Goal: Obtain resource: Download file/media

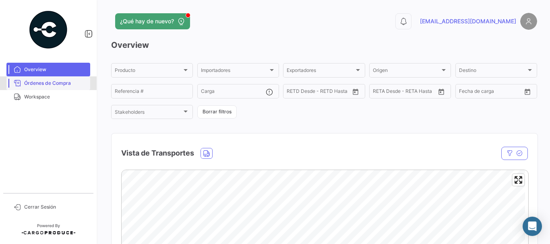
click at [68, 89] on link "Órdenes de Compra" at bounding box center [48, 84] width 84 height 14
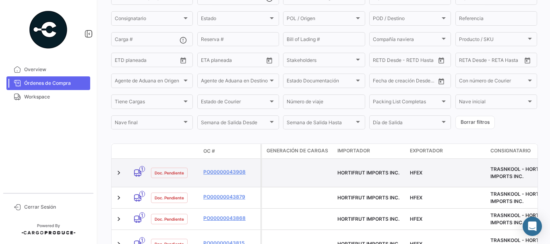
scroll to position [121, 0]
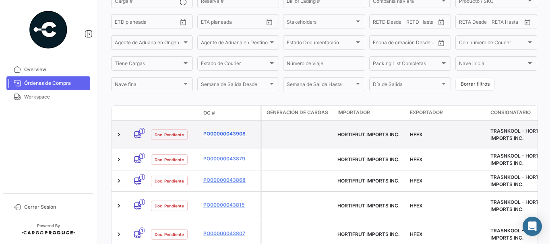
click at [218, 130] on link "PO00000043908" at bounding box center [230, 133] width 54 height 7
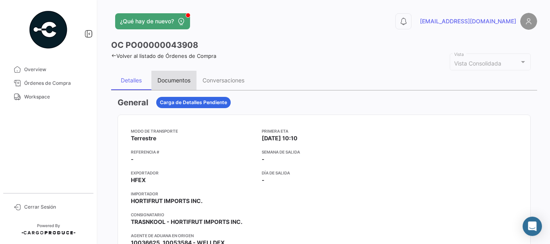
click at [173, 80] on div "Documentos" at bounding box center [173, 80] width 33 height 7
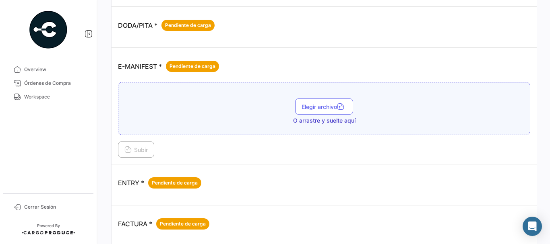
scroll to position [483, 0]
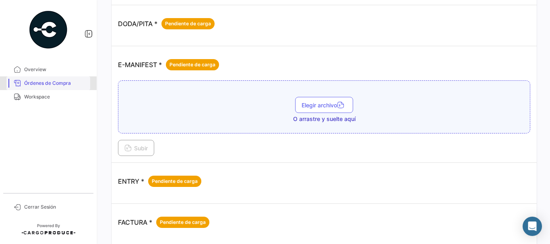
click at [58, 81] on span "Órdenes de Compra" at bounding box center [55, 83] width 63 height 7
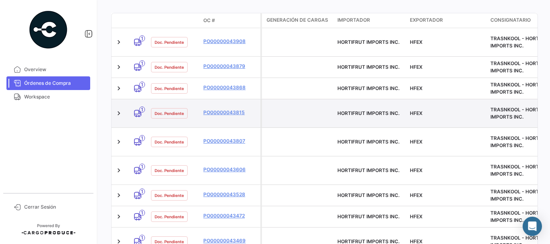
scroll to position [201, 0]
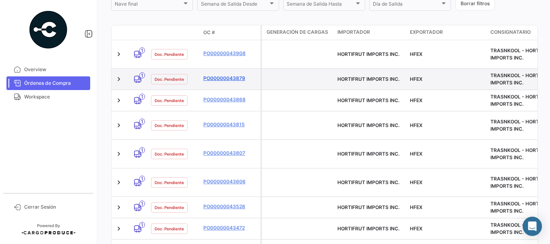
click at [224, 75] on link "PO00000043879" at bounding box center [230, 78] width 54 height 7
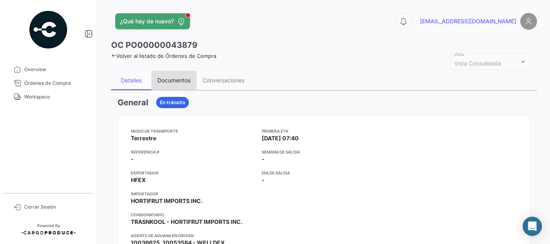
click at [167, 82] on div "Documentos" at bounding box center [173, 80] width 33 height 7
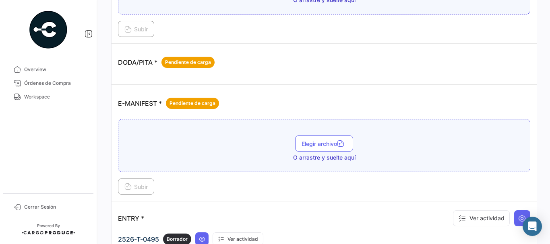
scroll to position [443, 0]
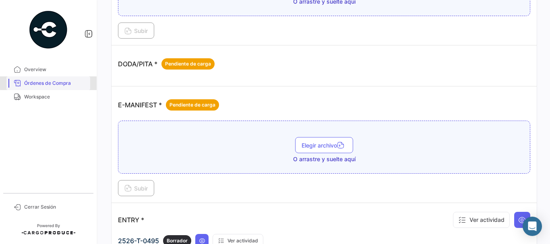
click at [77, 81] on span "Órdenes de Compra" at bounding box center [55, 83] width 63 height 7
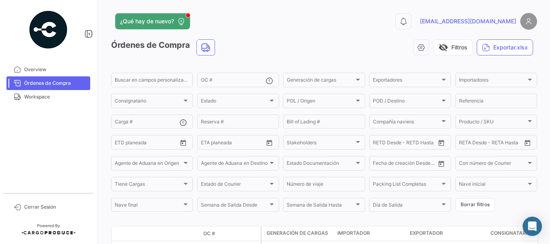
scroll to position [201, 0]
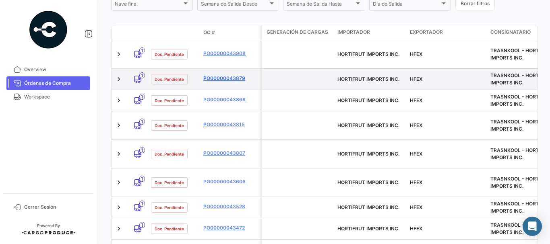
click at [208, 75] on link "PO00000043879" at bounding box center [230, 78] width 54 height 7
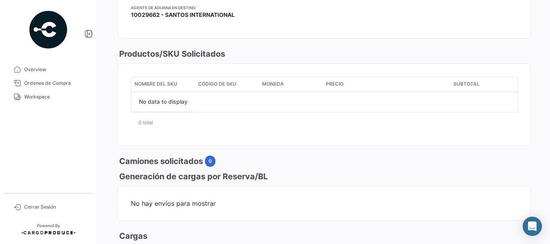
scroll to position [161, 0]
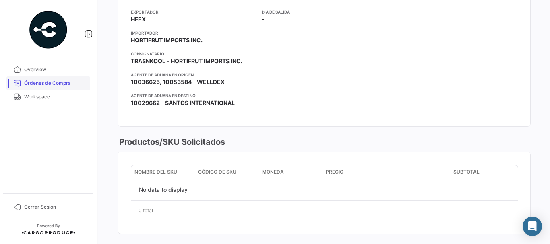
click at [58, 85] on span "Órdenes de Compra" at bounding box center [55, 83] width 63 height 7
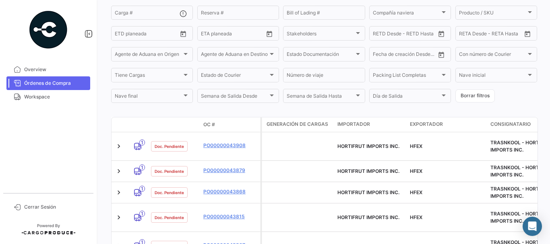
scroll to position [161, 0]
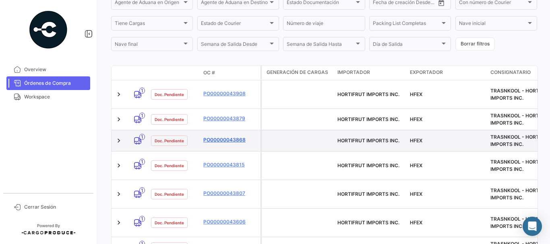
click at [216, 136] on link "PO00000043868" at bounding box center [230, 139] width 54 height 7
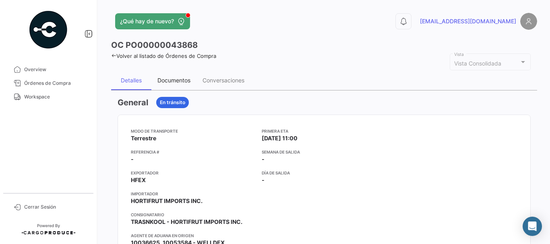
click at [181, 76] on div "Documentos" at bounding box center [173, 80] width 45 height 19
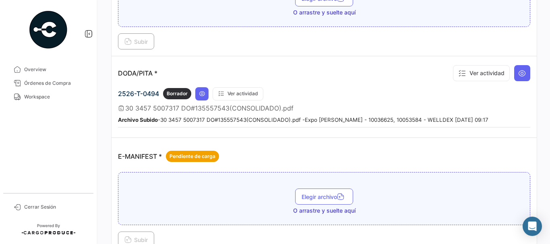
scroll to position [483, 0]
click at [207, 95] on button at bounding box center [201, 93] width 13 height 13
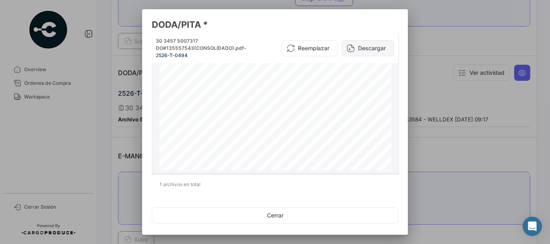
click at [357, 51] on button "Descargar" at bounding box center [367, 48] width 53 height 16
click at [454, 97] on div at bounding box center [275, 122] width 550 height 244
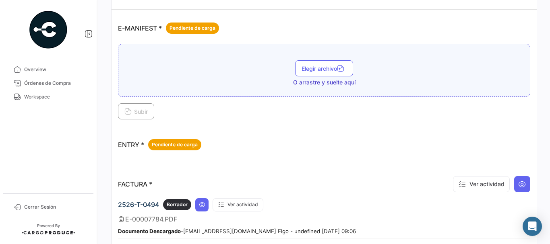
scroll to position [684, 0]
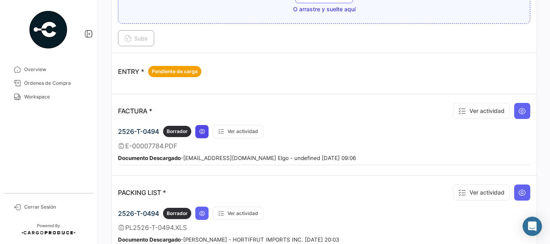
click at [204, 134] on icon at bounding box center [202, 131] width 6 height 6
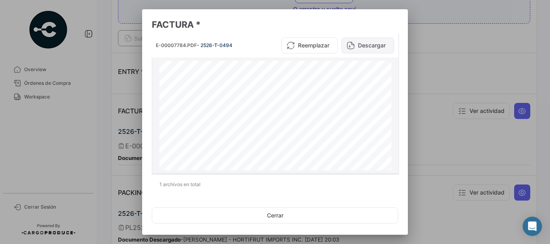
click at [358, 48] on button "Descargar" at bounding box center [367, 45] width 53 height 16
click at [449, 95] on div at bounding box center [275, 122] width 550 height 244
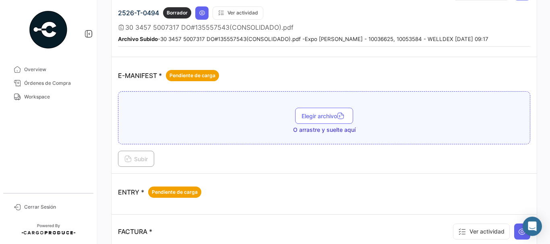
scroll to position [604, 0]
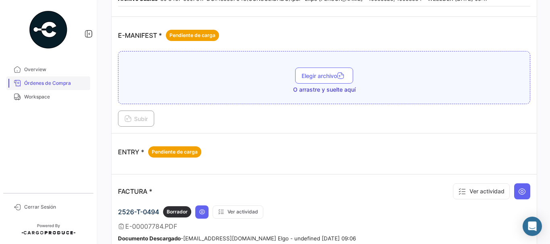
click at [49, 85] on span "Órdenes de Compra" at bounding box center [55, 83] width 63 height 7
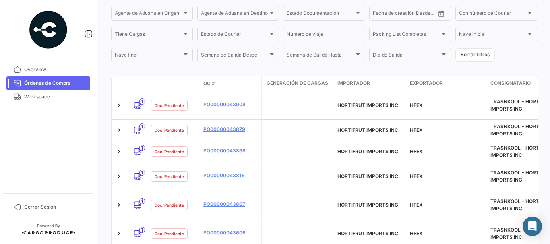
scroll to position [161, 0]
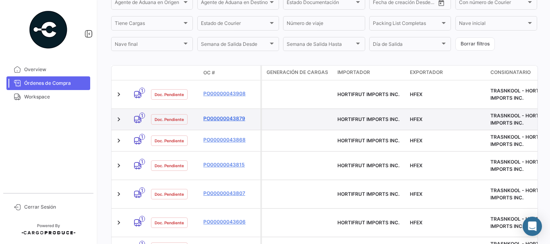
click at [222, 115] on link "PO00000043879" at bounding box center [230, 118] width 54 height 7
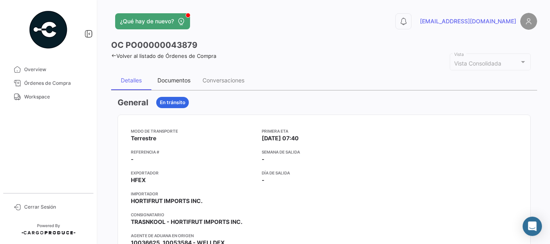
click at [161, 87] on div "Documentos" at bounding box center [173, 80] width 45 height 19
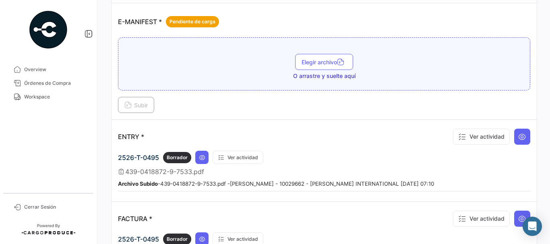
scroll to position [564, 0]
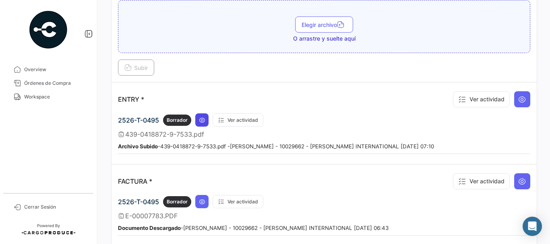
click at [203, 124] on button at bounding box center [201, 120] width 13 height 13
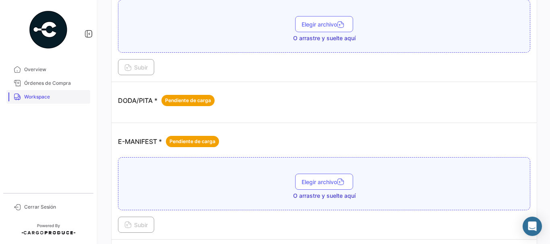
scroll to position [403, 0]
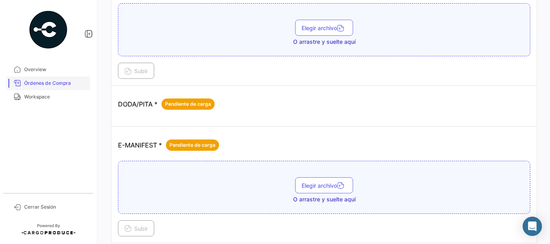
click at [61, 81] on span "Órdenes de Compra" at bounding box center [55, 83] width 63 height 7
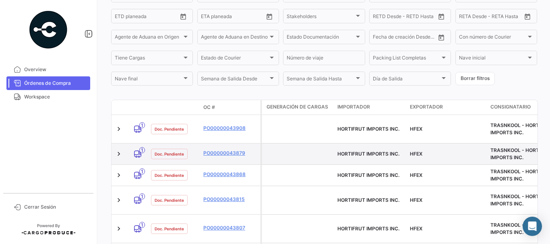
scroll to position [161, 0]
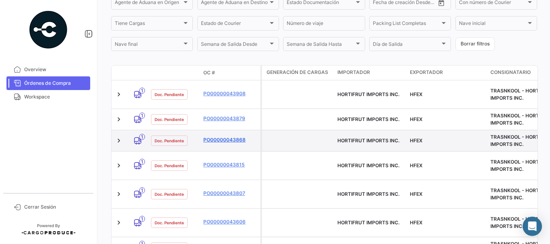
click at [218, 136] on link "PO00000043868" at bounding box center [230, 139] width 54 height 7
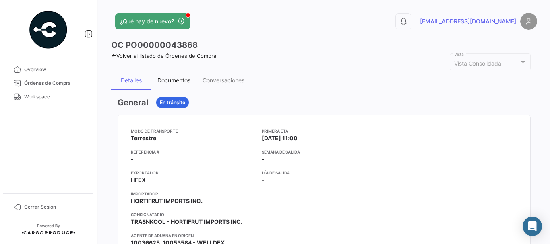
click at [176, 80] on div "Documentos" at bounding box center [173, 80] width 33 height 7
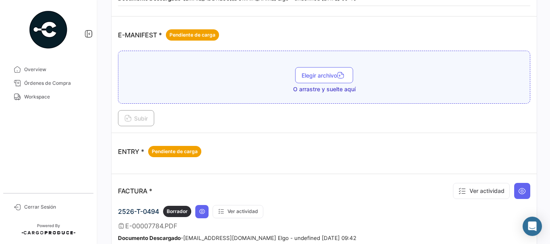
scroll to position [604, 0]
